Goal: Find specific page/section: Find specific page/section

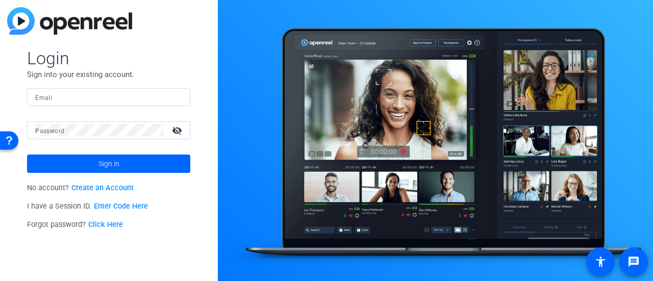
click at [108, 97] on input "Email" at bounding box center [108, 97] width 147 height 12
type input "amy.lau@yardi.com"
click at [27, 154] on button "Sign in" at bounding box center [108, 163] width 163 height 18
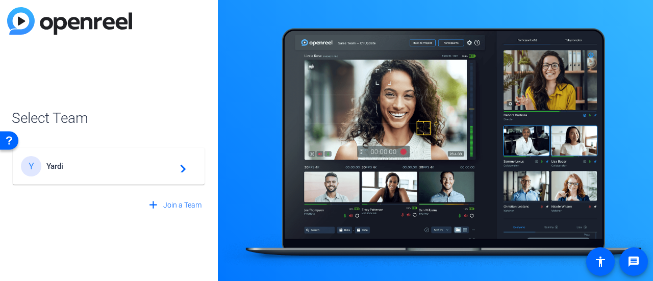
click at [92, 175] on div "Y Yardi navigate_next" at bounding box center [108, 166] width 175 height 20
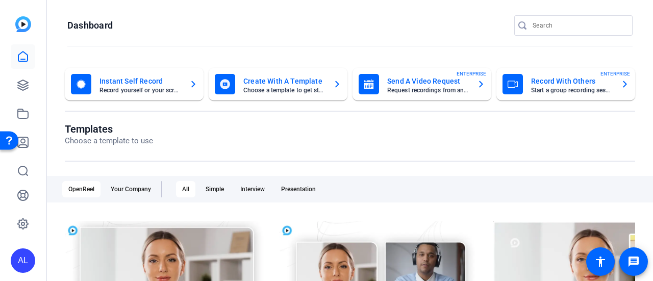
click at [9, 85] on div "AL" at bounding box center [23, 140] width 46 height 281
click at [23, 85] on icon at bounding box center [23, 85] width 10 height 10
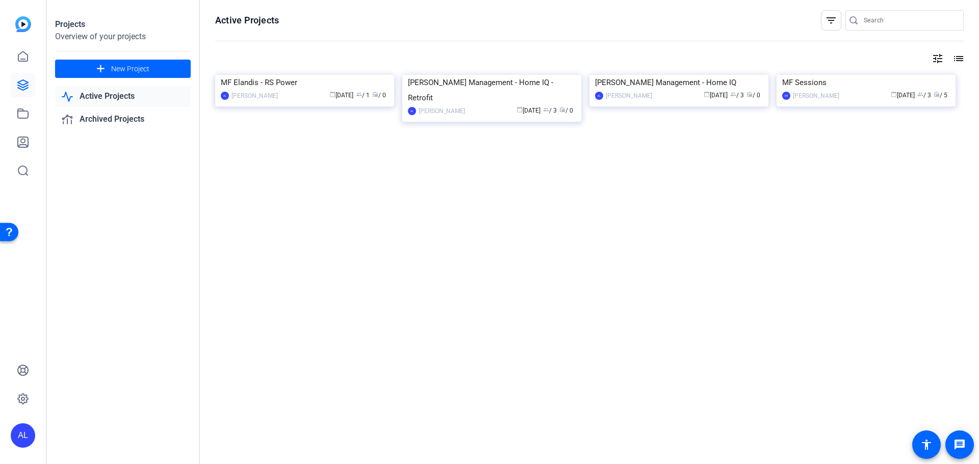
click at [108, 99] on link "Active Projects" at bounding box center [123, 96] width 136 height 21
click at [105, 114] on link "Archived Projects" at bounding box center [123, 119] width 136 height 21
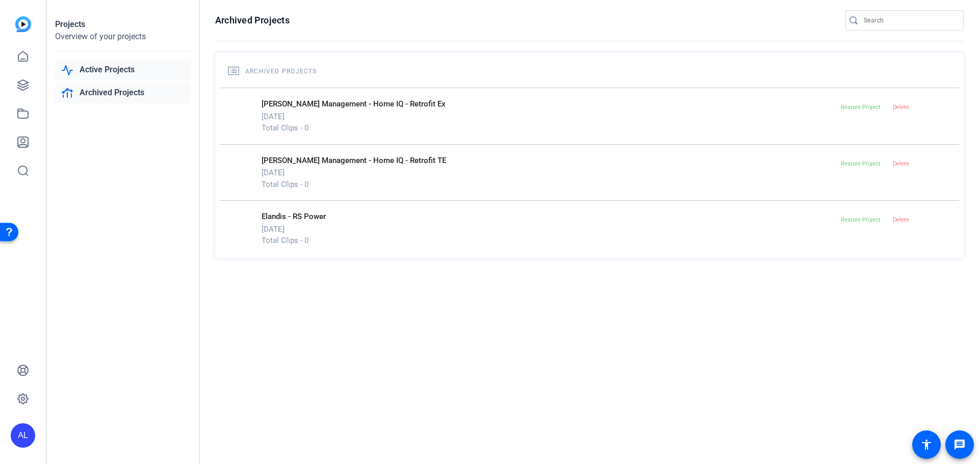
click at [98, 65] on link "Active Projects" at bounding box center [123, 70] width 136 height 21
